Goal: Task Accomplishment & Management: Complete application form

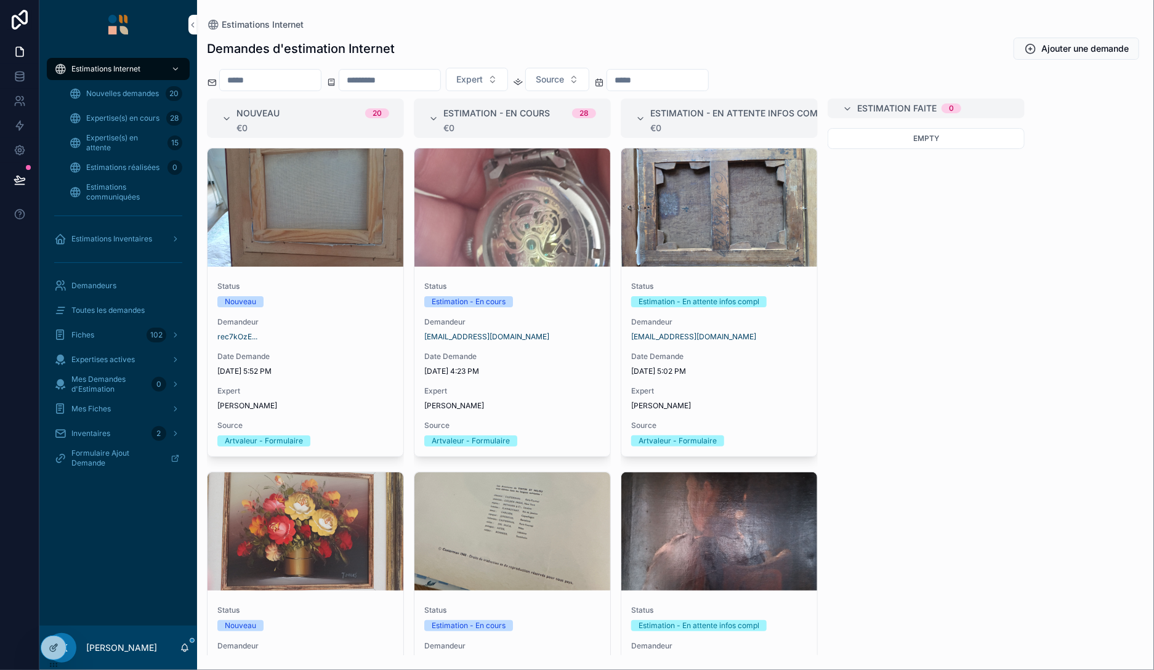
click at [321, 307] on div "Status Nouveau Demandeur rec7kOzE... Date Demande [DATE] 5:52 PM Expert [PERSON…" at bounding box center [306, 364] width 196 height 185
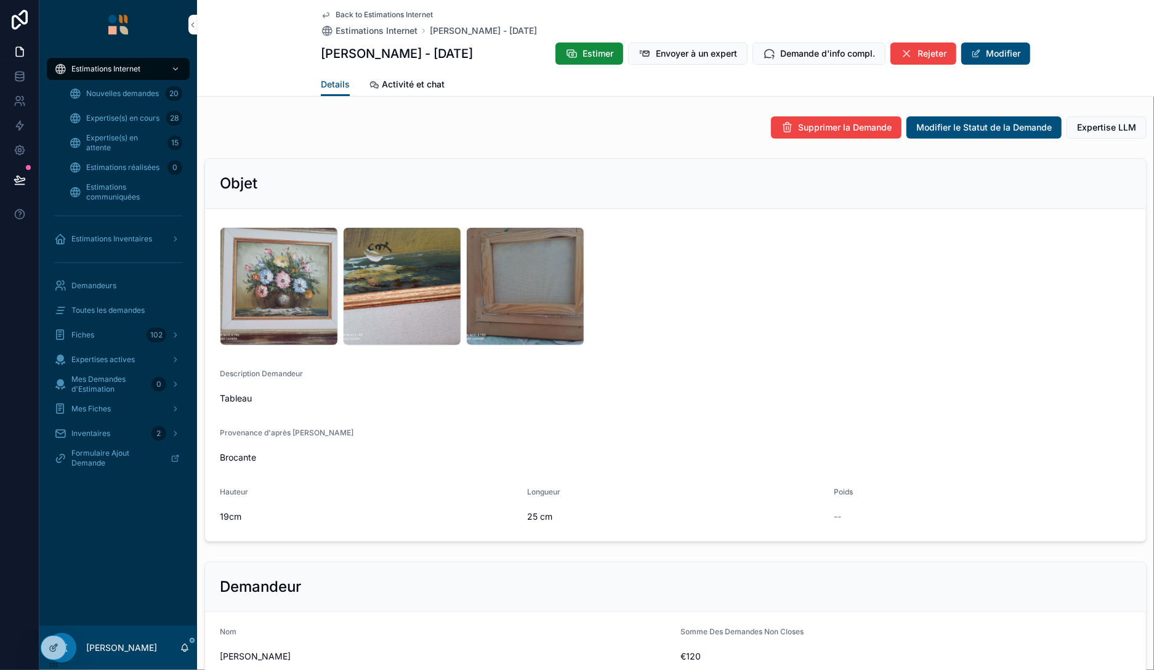
click at [120, 41] on div "scrollable content" at bounding box center [118, 24] width 158 height 49
click at [121, 30] on img "scrollable content" at bounding box center [118, 25] width 20 height 20
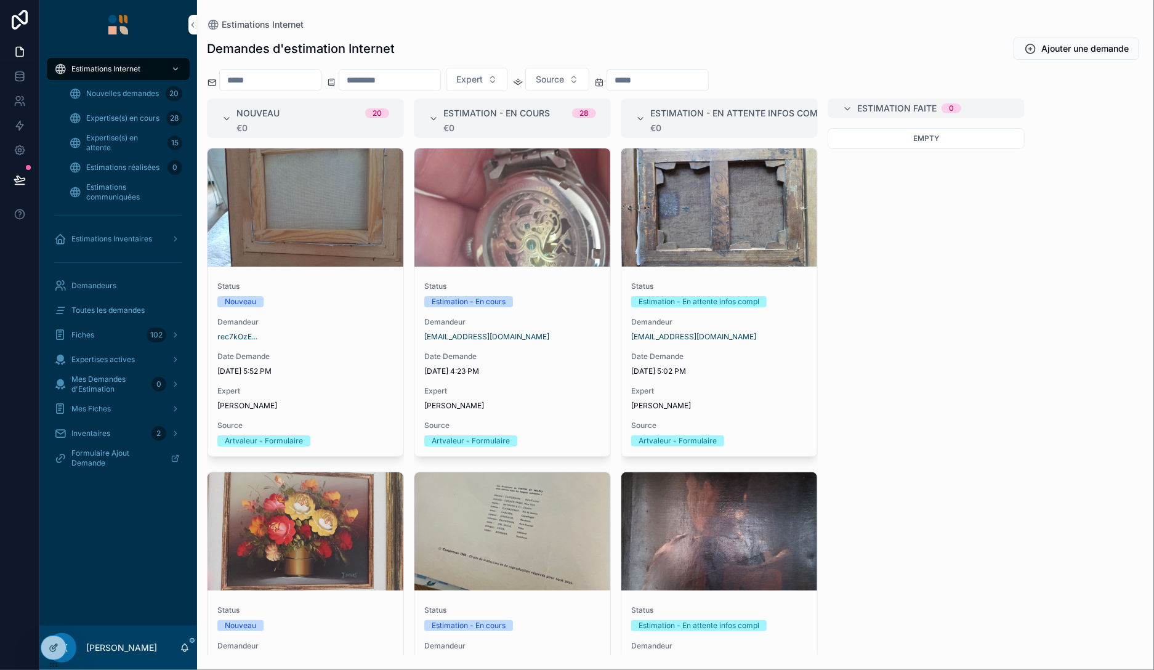
click at [121, 30] on img "scrollable content" at bounding box center [118, 25] width 20 height 20
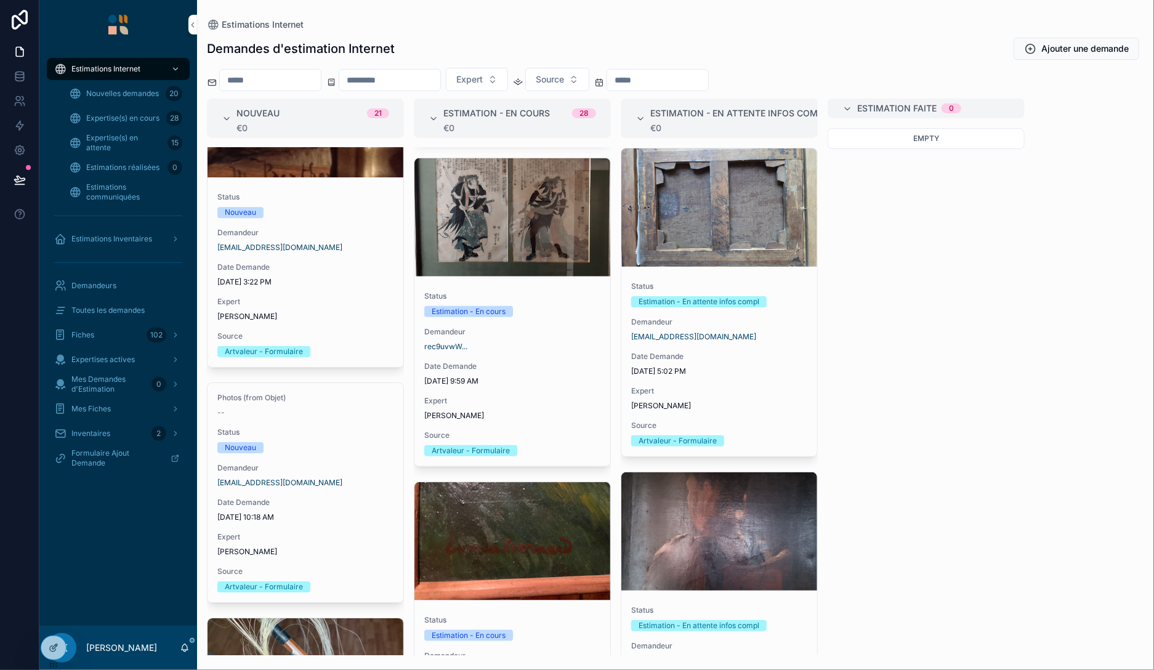
scroll to position [5276, 0]
click at [293, 412] on div "Photos (from Objet) -- Status Nouveau Demandeur [EMAIL_ADDRESS][DOMAIN_NAME] Da…" at bounding box center [306, 490] width 196 height 219
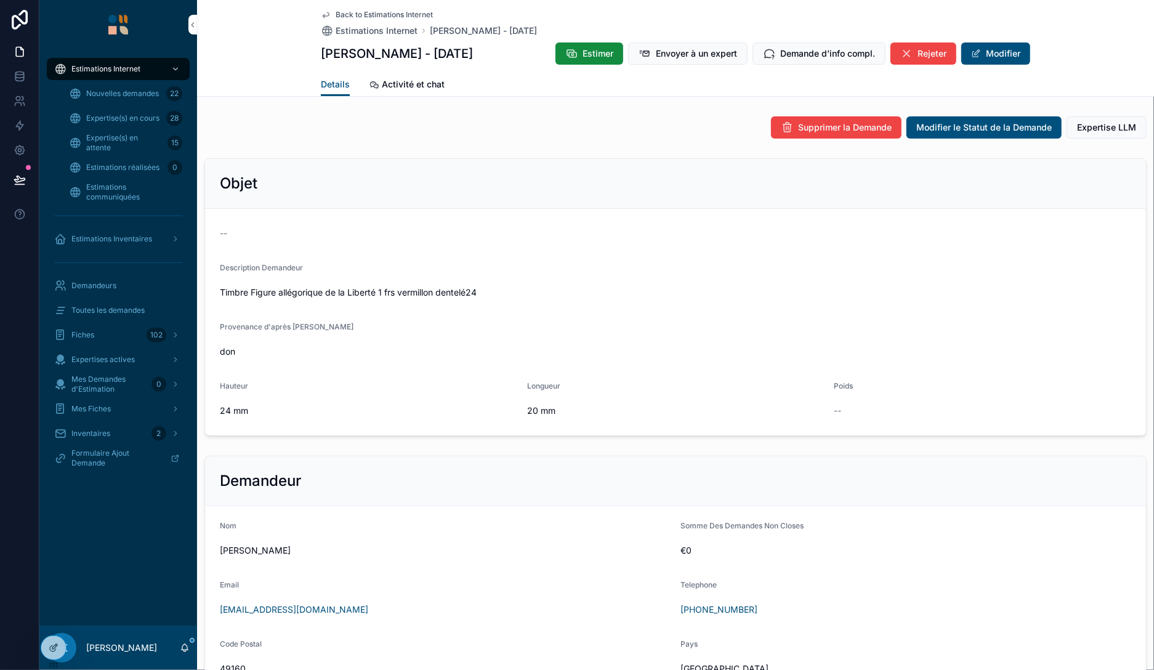
click at [980, 54] on span "scrollable content" at bounding box center [977, 54] width 10 height 10
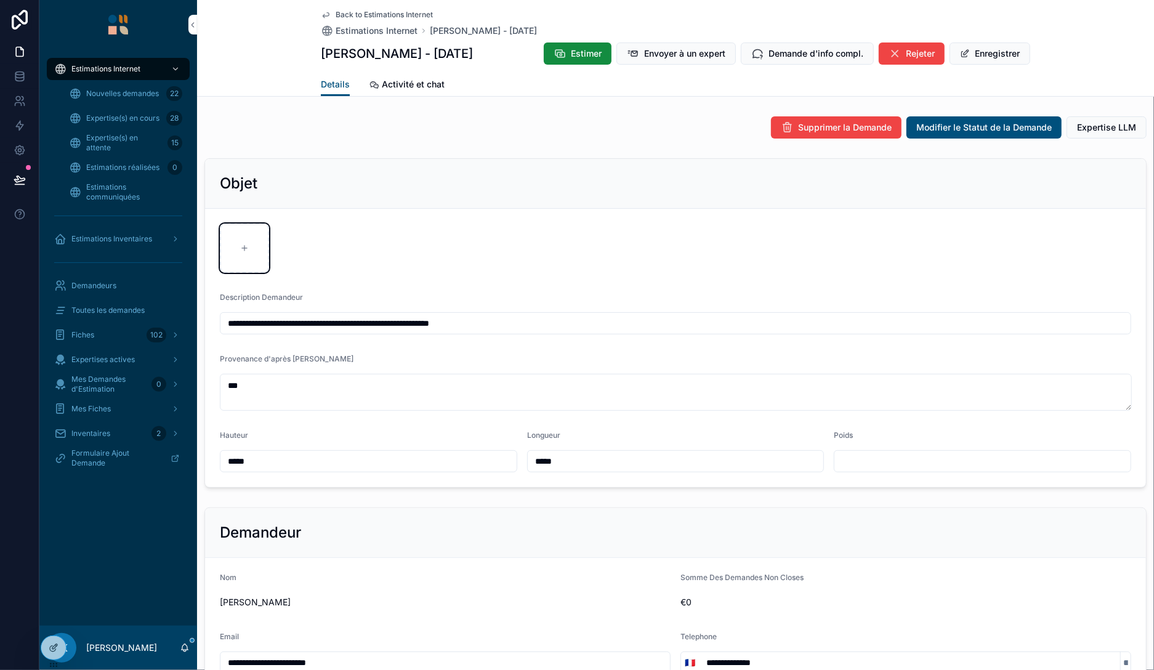
click at [245, 234] on div "scrollable content" at bounding box center [244, 248] width 49 height 49
type input "**********"
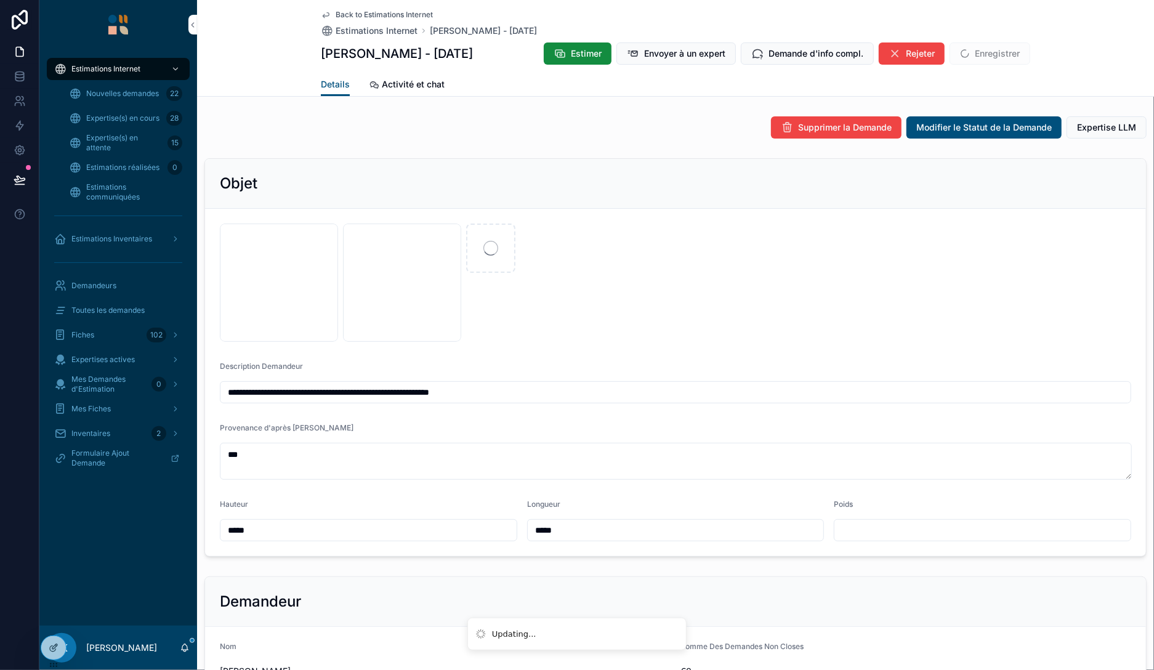
click at [573, 321] on div "temp_file_1759738349357 .jpg temp_file_1759738348939 .jpg" at bounding box center [676, 283] width 912 height 118
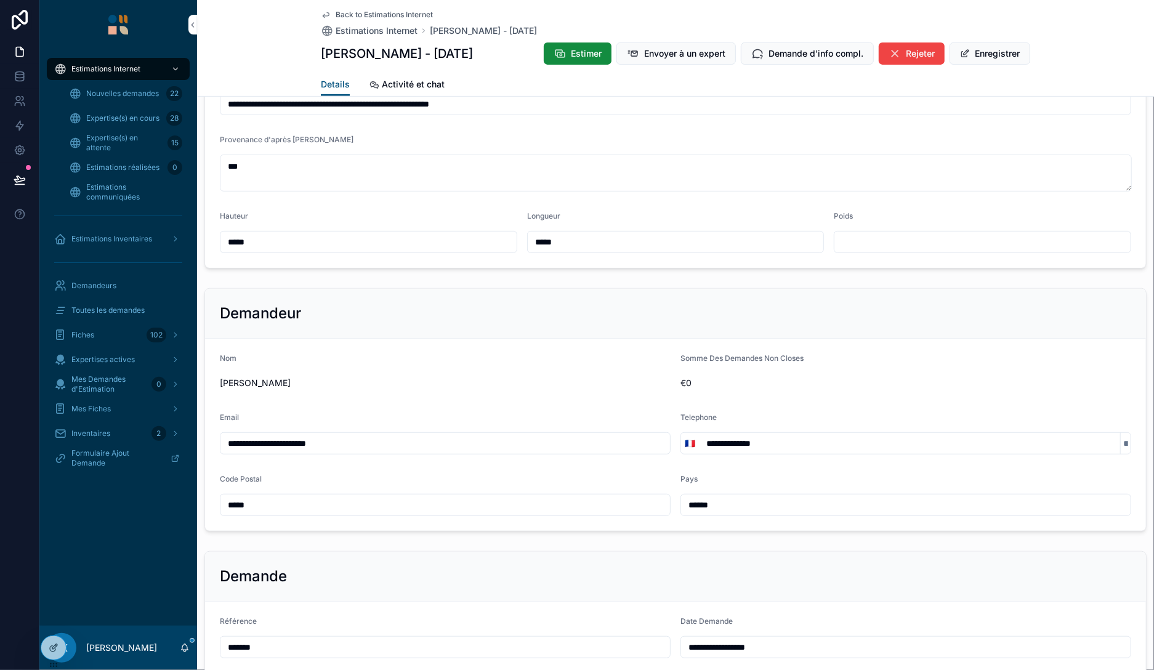
scroll to position [283, 0]
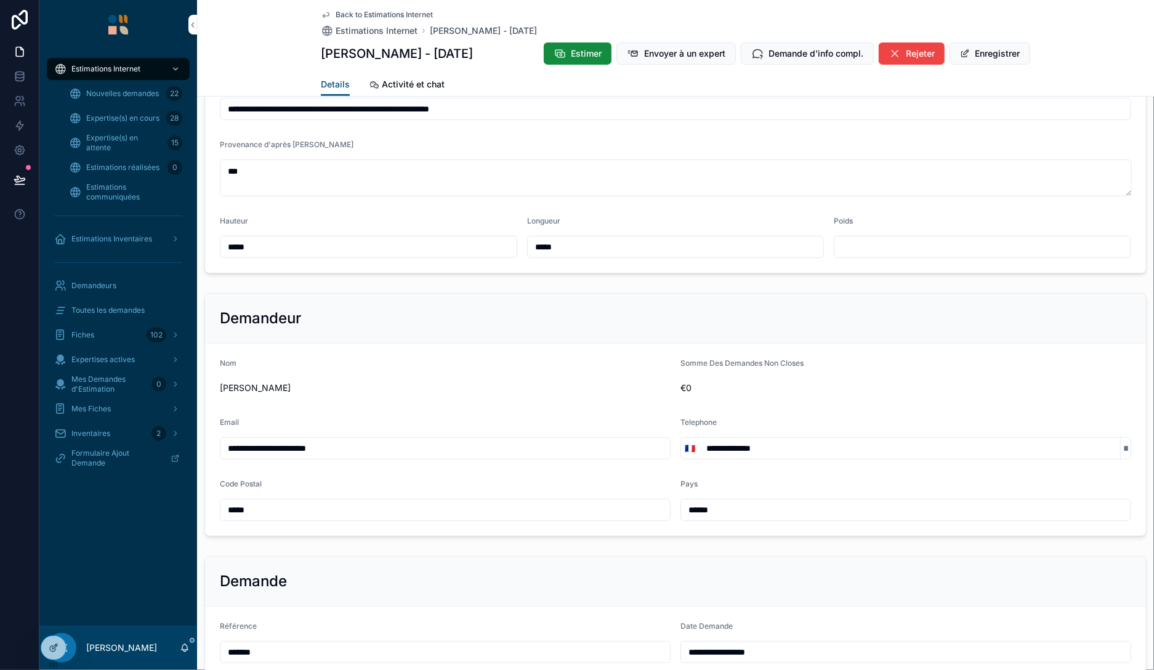
click at [980, 57] on button "Enregistrer" at bounding box center [990, 54] width 81 height 22
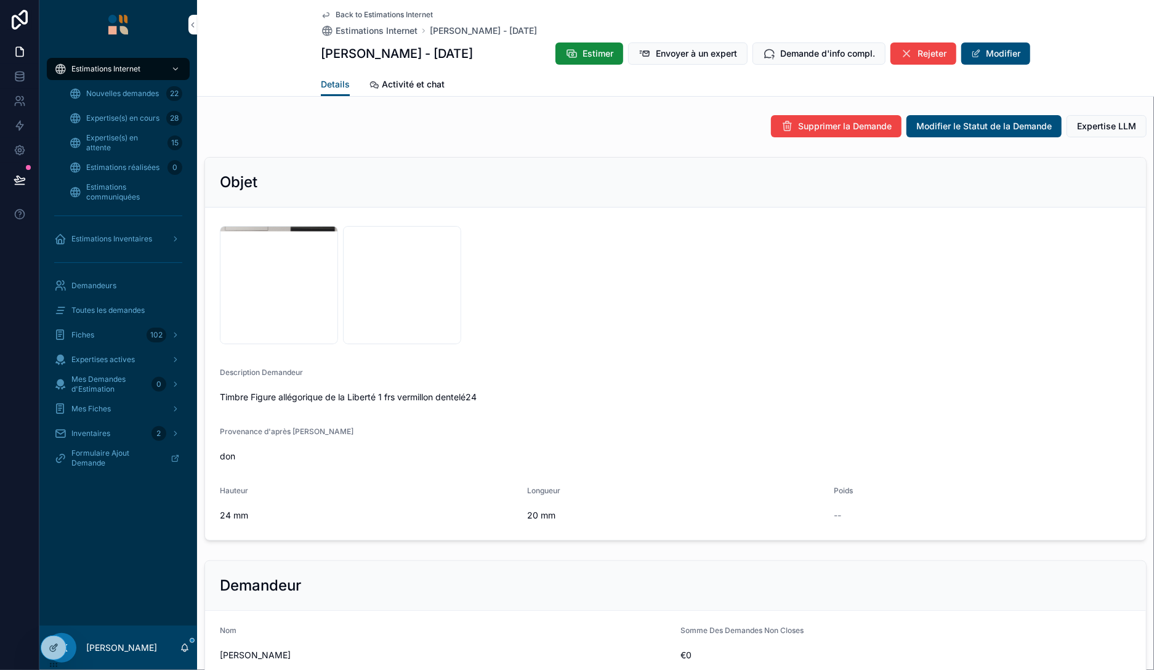
scroll to position [0, 0]
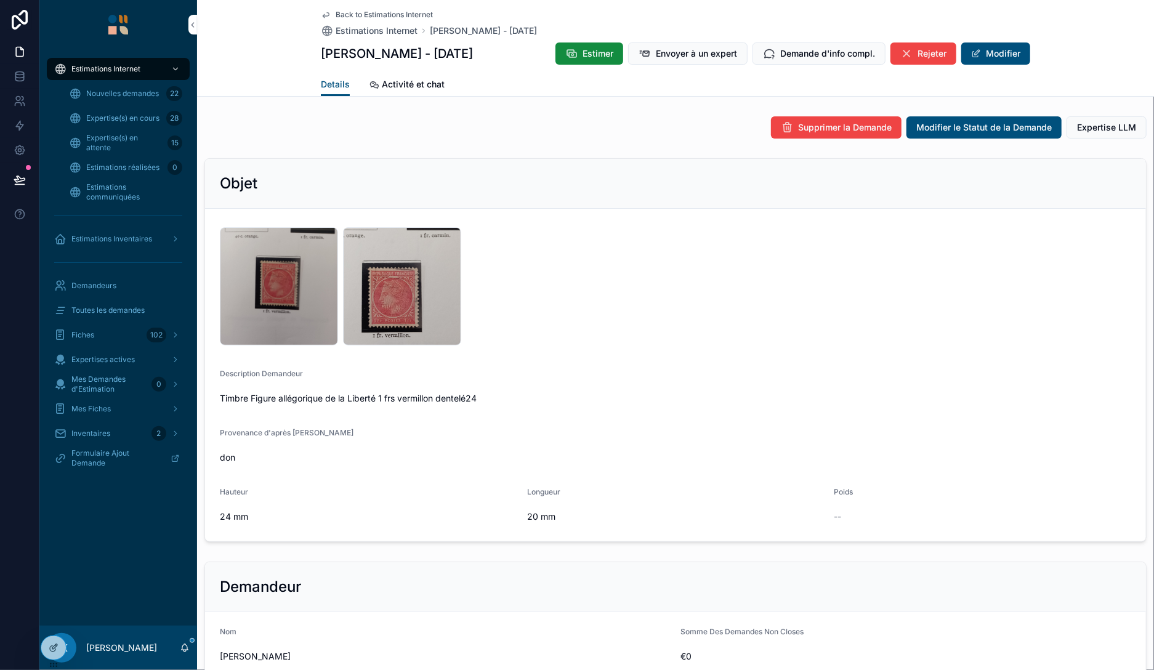
click at [298, 278] on div "temp_file_1759738349357 .jpg" at bounding box center [279, 286] width 118 height 118
